Goal: Navigation & Orientation: Find specific page/section

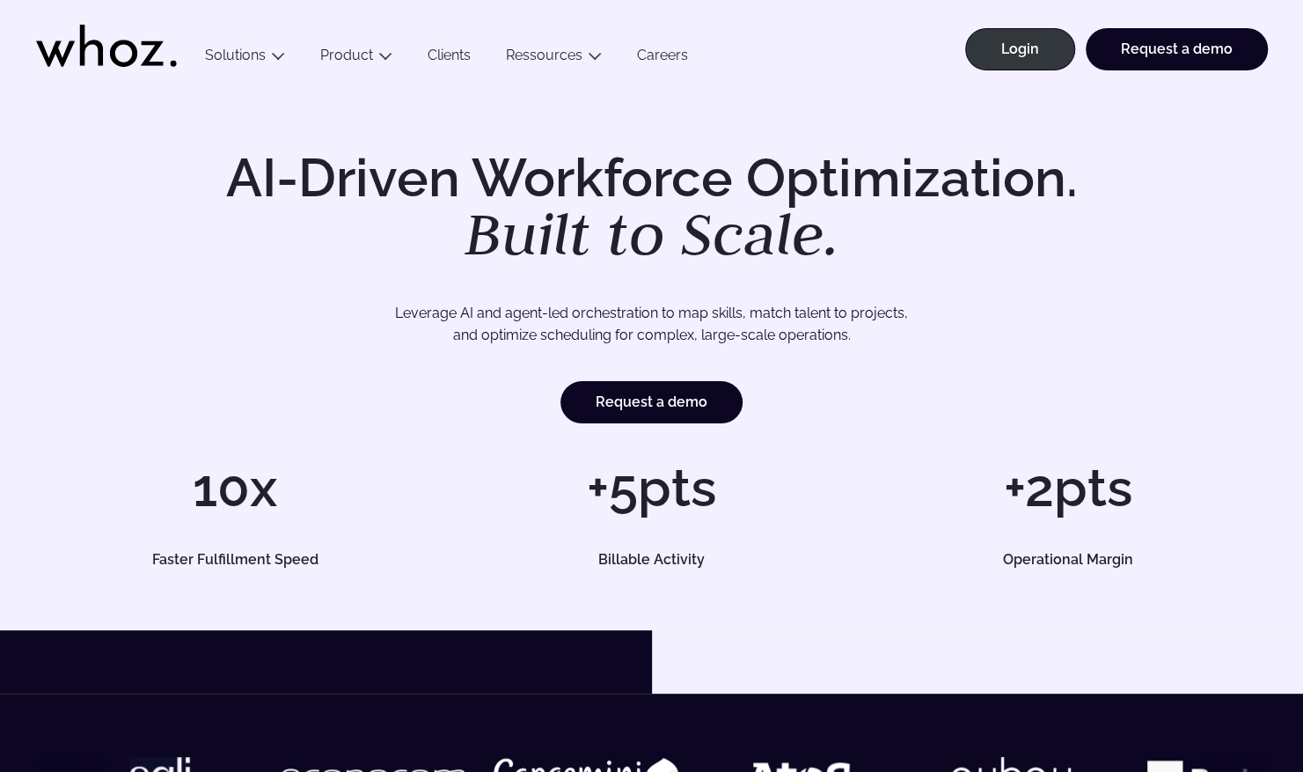
click at [102, 340] on p "Leverage AI and agent-led orchestration to map skills, match talent to projects…" at bounding box center [652, 324] width 1109 height 45
click at [74, 264] on div "AI-Driven Workforce Optimization. Built to Scale. Leverage AI and agent-led orc…" at bounding box center [652, 287] width 1232 height 272
click at [110, 46] on icon at bounding box center [106, 46] width 141 height 42
click at [1017, 52] on link "Login" at bounding box center [1021, 49] width 110 height 42
